Goal: Task Accomplishment & Management: Use online tool/utility

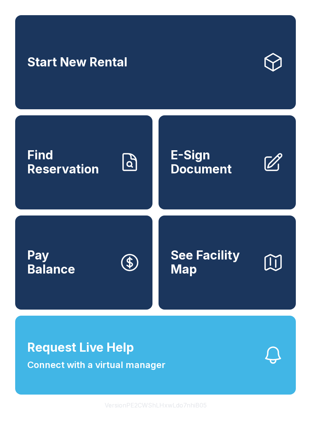
click at [103, 357] on span "Request Live Help" at bounding box center [80, 348] width 107 height 18
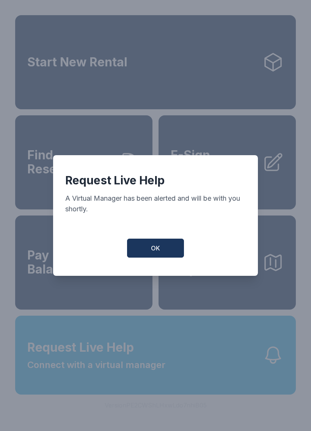
click at [140, 258] on button "OK" at bounding box center [155, 248] width 57 height 19
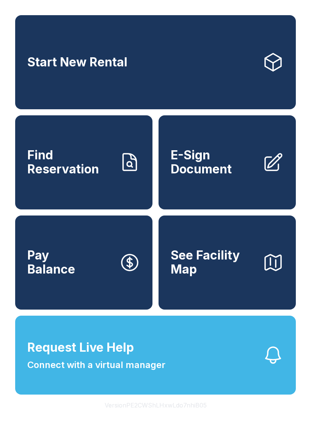
click at [227, 175] on span "E-Sign Document" at bounding box center [214, 162] width 86 height 28
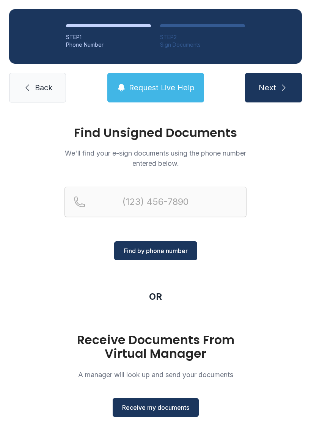
click at [168, 409] on span "Receive my documents" at bounding box center [155, 407] width 67 height 9
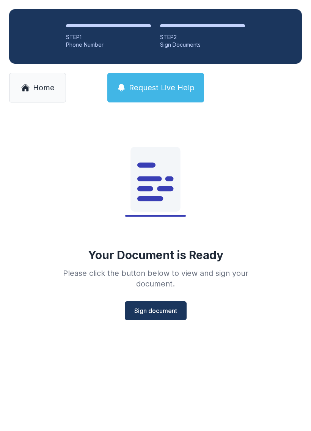
click at [163, 313] on span "Sign document" at bounding box center [155, 310] width 43 height 9
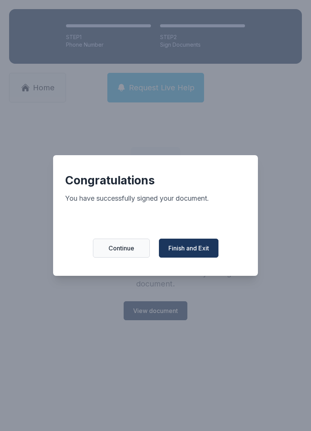
click at [192, 253] on span "Finish and Exit" at bounding box center [189, 248] width 41 height 9
